Goal: Task Accomplishment & Management: Manage account settings

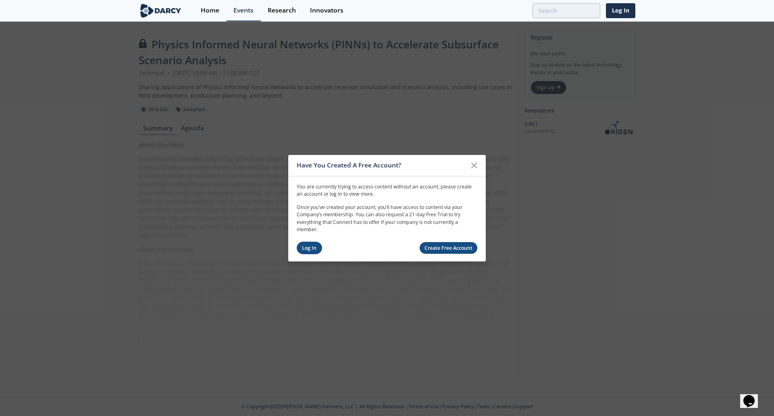
click at [312, 243] on link "Log In" at bounding box center [309, 247] width 25 height 12
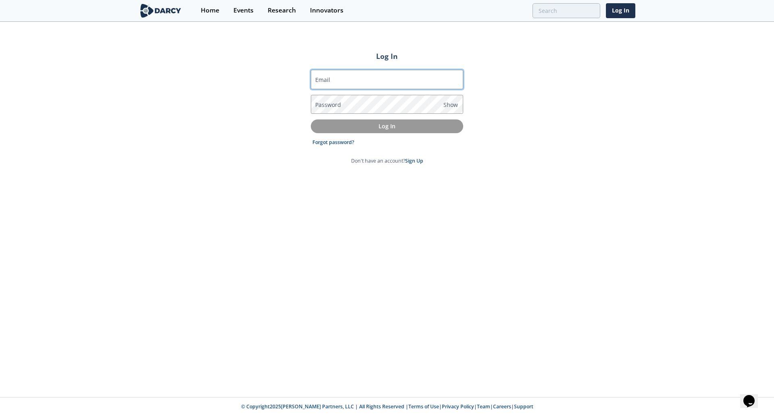
click at [351, 76] on input "Email" at bounding box center [387, 79] width 152 height 19
type input "kwang@chevron.com"
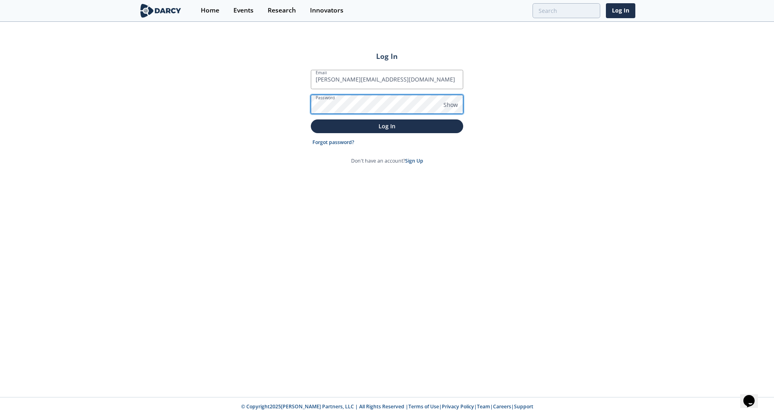
click at [311, 119] on button "Log In" at bounding box center [387, 125] width 152 height 13
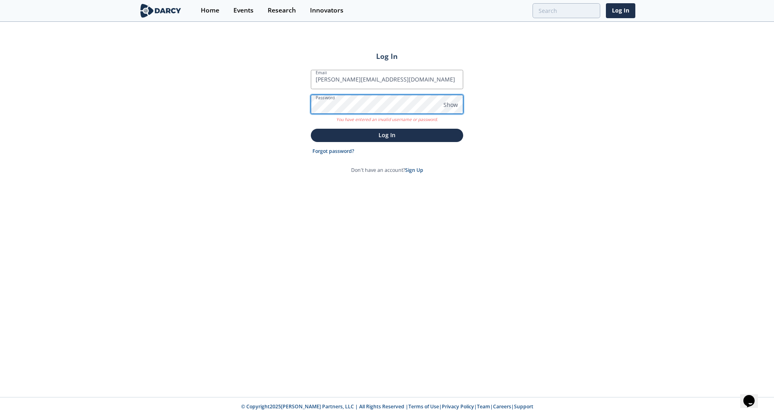
click at [311, 129] on button "Log In" at bounding box center [387, 135] width 152 height 13
click at [329, 151] on link "Forgot password?" at bounding box center [333, 151] width 42 height 7
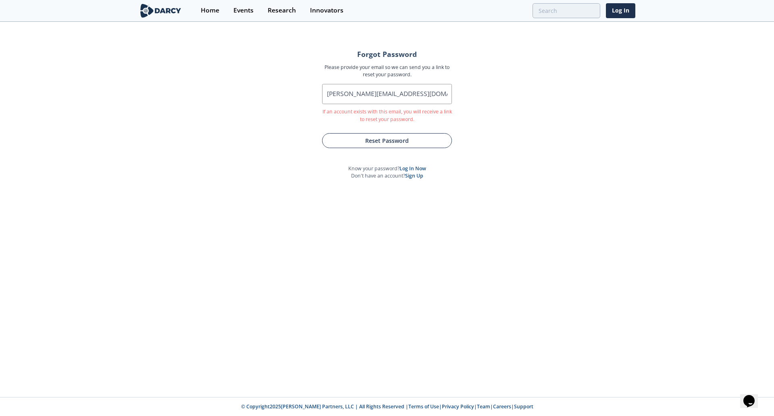
click at [369, 138] on button "Reset Password" at bounding box center [387, 140] width 130 height 15
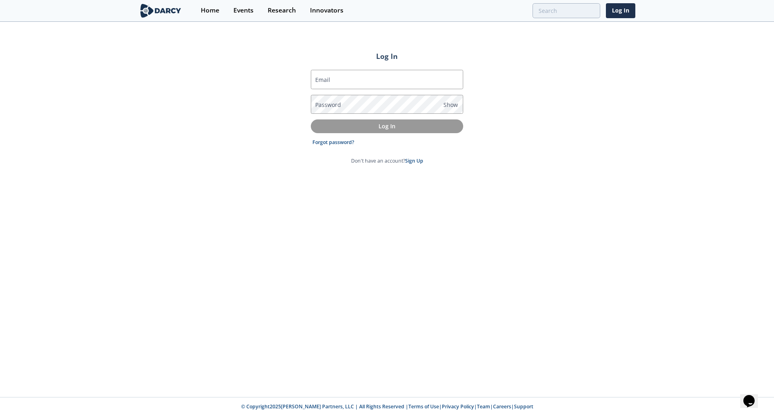
click at [252, 264] on div "Log In Email Password Show Log In Forgot password? Don't have an account? Sign …" at bounding box center [387, 210] width 774 height 374
click at [334, 78] on input "Email" at bounding box center [387, 79] width 152 height 19
type input "kwang@chevron.com"
click at [327, 104] on label "Password" at bounding box center [328, 104] width 26 height 8
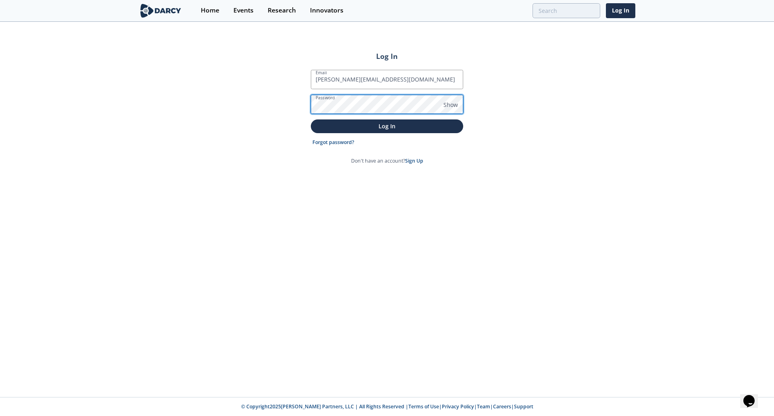
click at [311, 119] on button "Log In" at bounding box center [387, 125] width 152 height 13
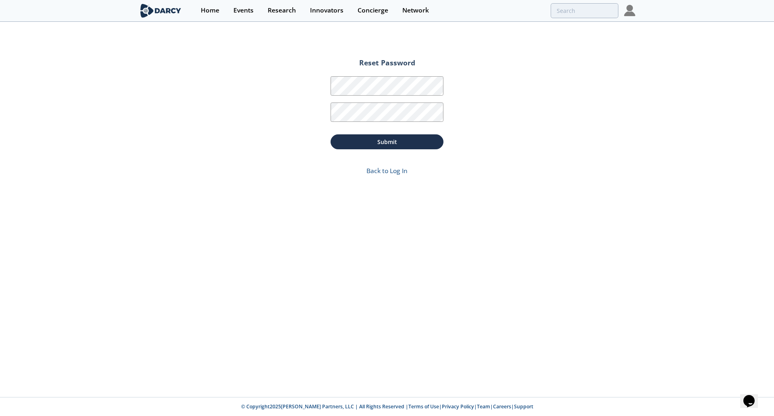
click at [630, 14] on img at bounding box center [629, 10] width 11 height 11
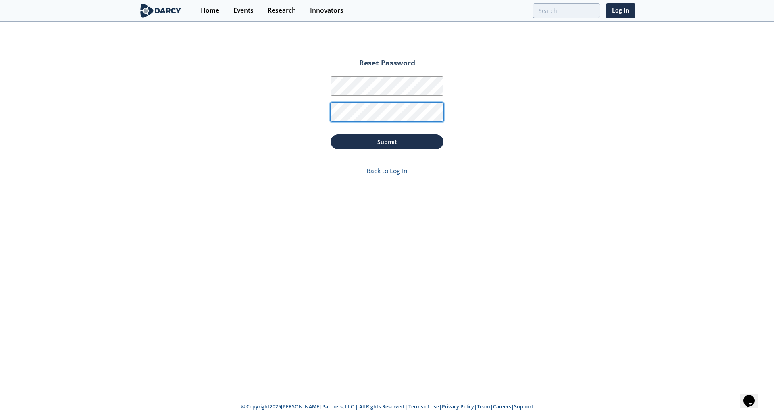
click at [331, 134] on button "Submit" at bounding box center [387, 141] width 113 height 15
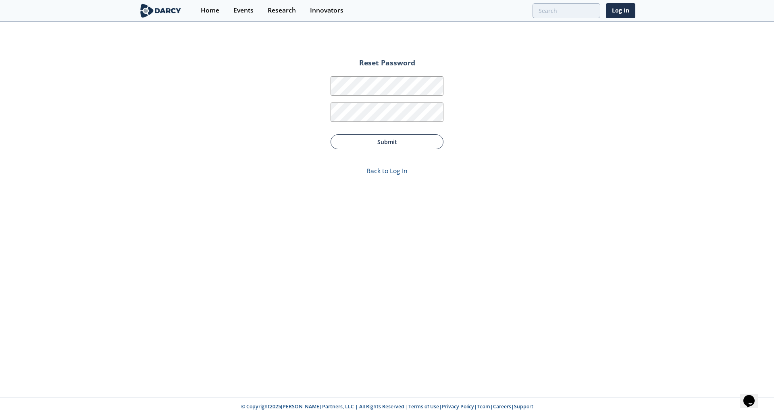
click at [382, 139] on button "Submit" at bounding box center [387, 141] width 113 height 15
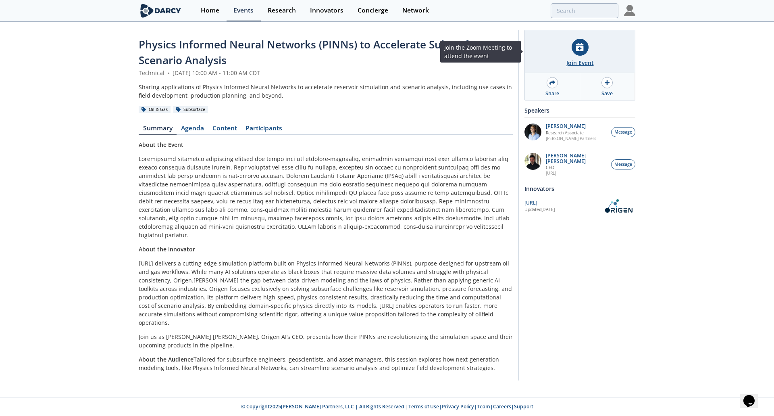
click at [576, 53] on div at bounding box center [580, 47] width 17 height 17
